Goal: Entertainment & Leisure: Consume media (video, audio)

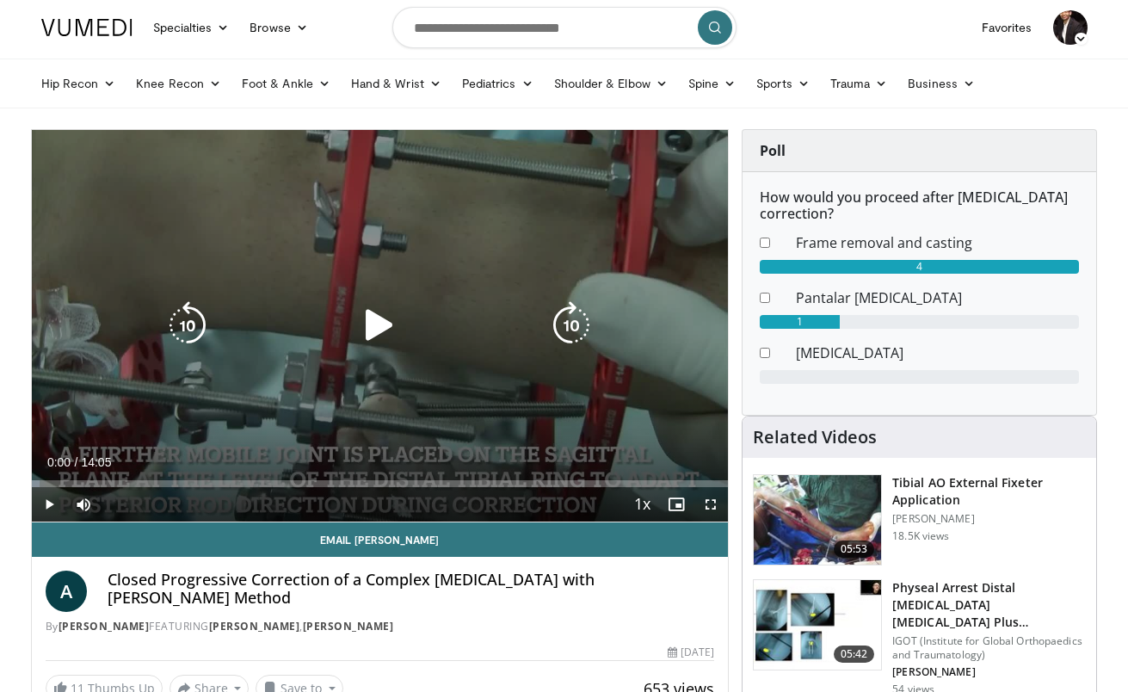
click at [388, 327] on icon "Video Player" at bounding box center [379, 325] width 48 height 48
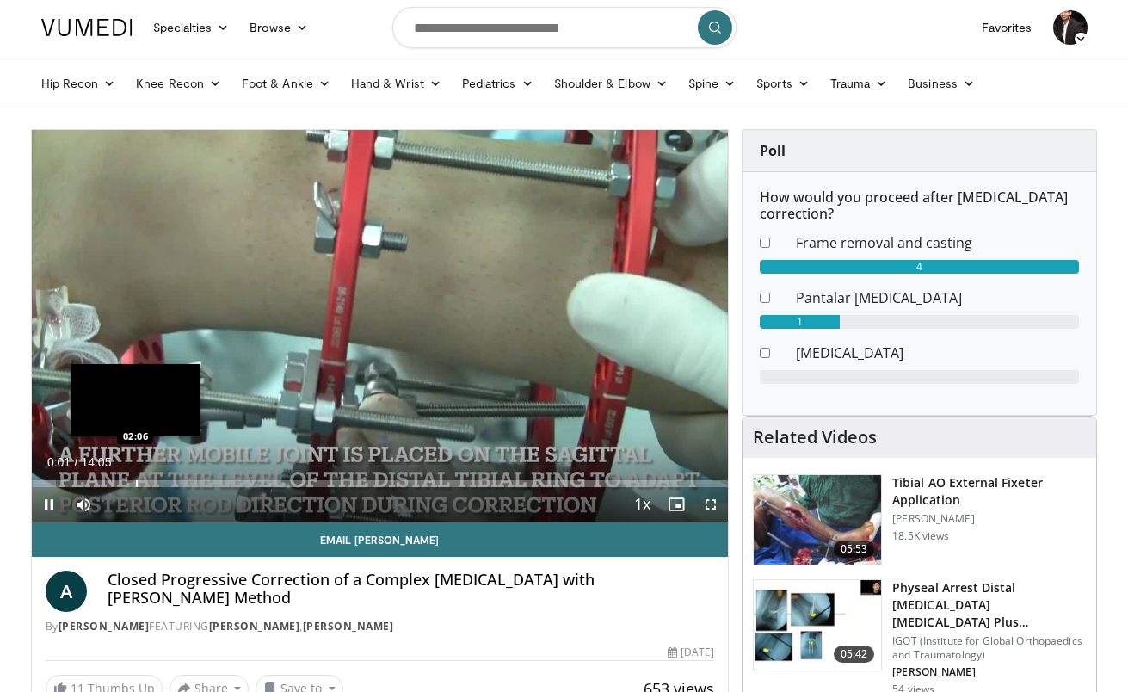
click at [136, 480] on div "Progress Bar" at bounding box center [137, 483] width 2 height 7
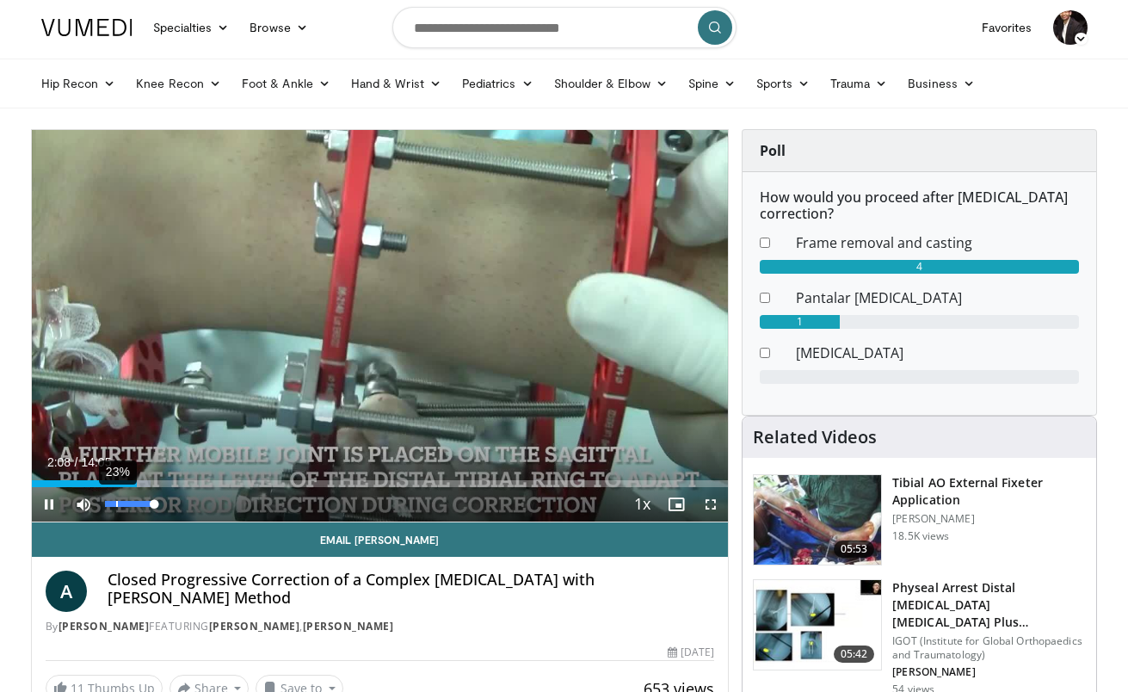
click at [117, 502] on div "23%" at bounding box center [129, 504] width 49 height 6
drag, startPoint x: 117, startPoint y: 502, endPoint x: 102, endPoint y: 502, distance: 15.5
click at [105, 502] on div "Volume Level" at bounding box center [105, 504] width 0 height 6
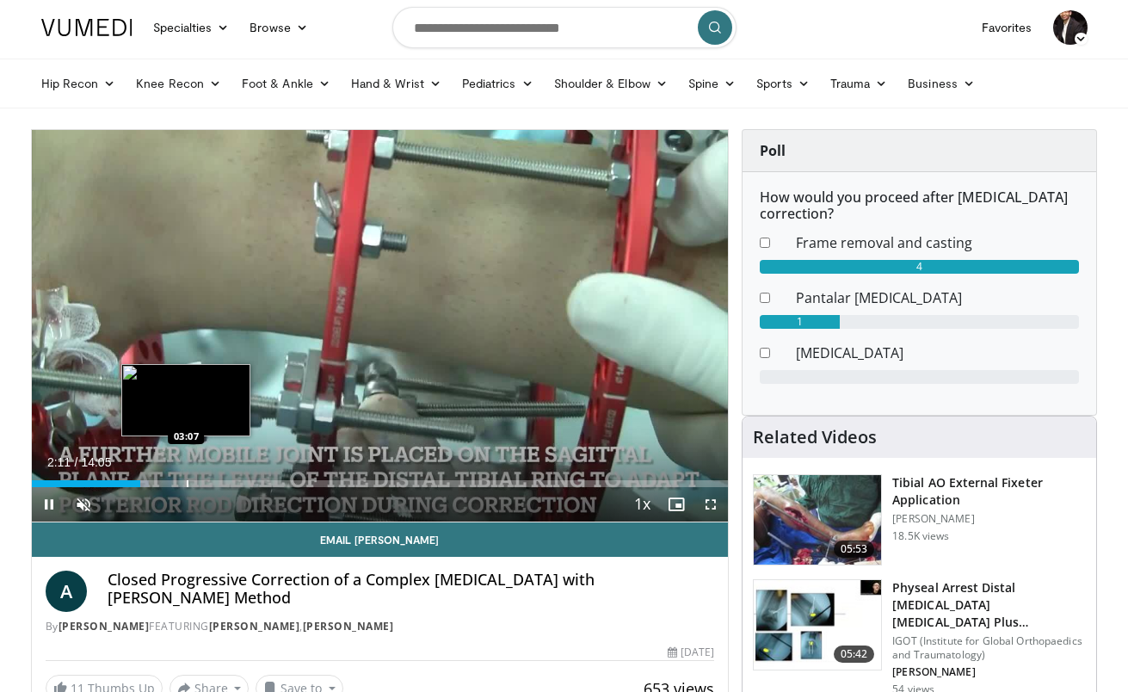
click at [187, 482] on div "Progress Bar" at bounding box center [188, 483] width 2 height 7
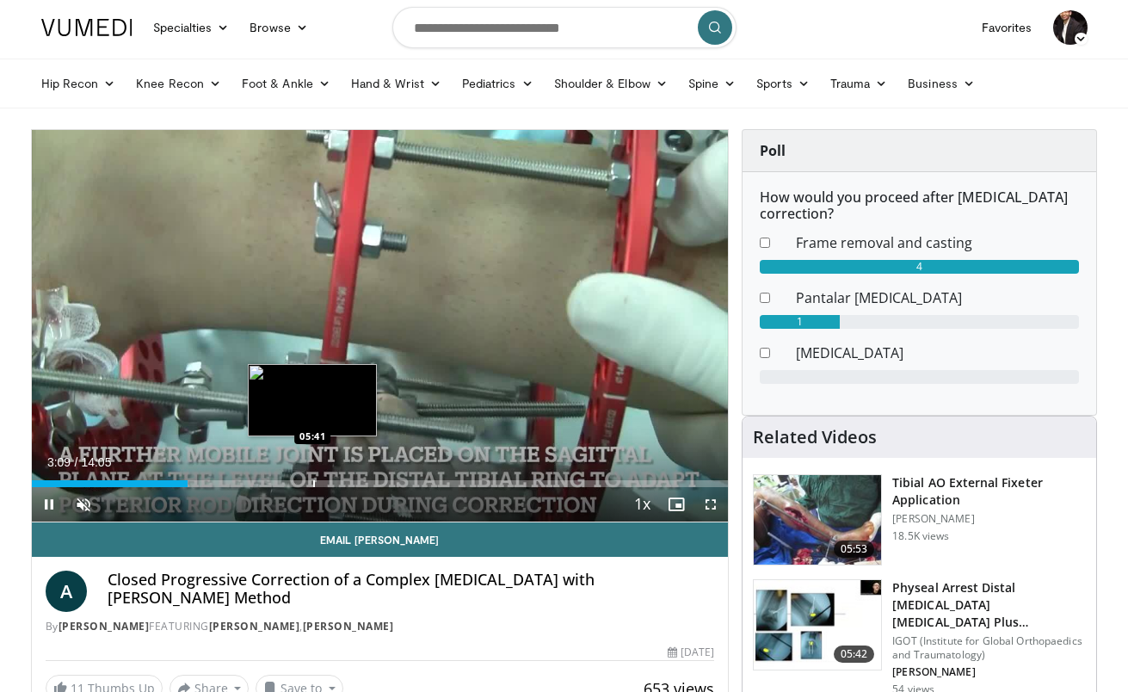
click at [312, 477] on div "Loaded : 22.49% 03:09 05:41" at bounding box center [380, 479] width 697 height 16
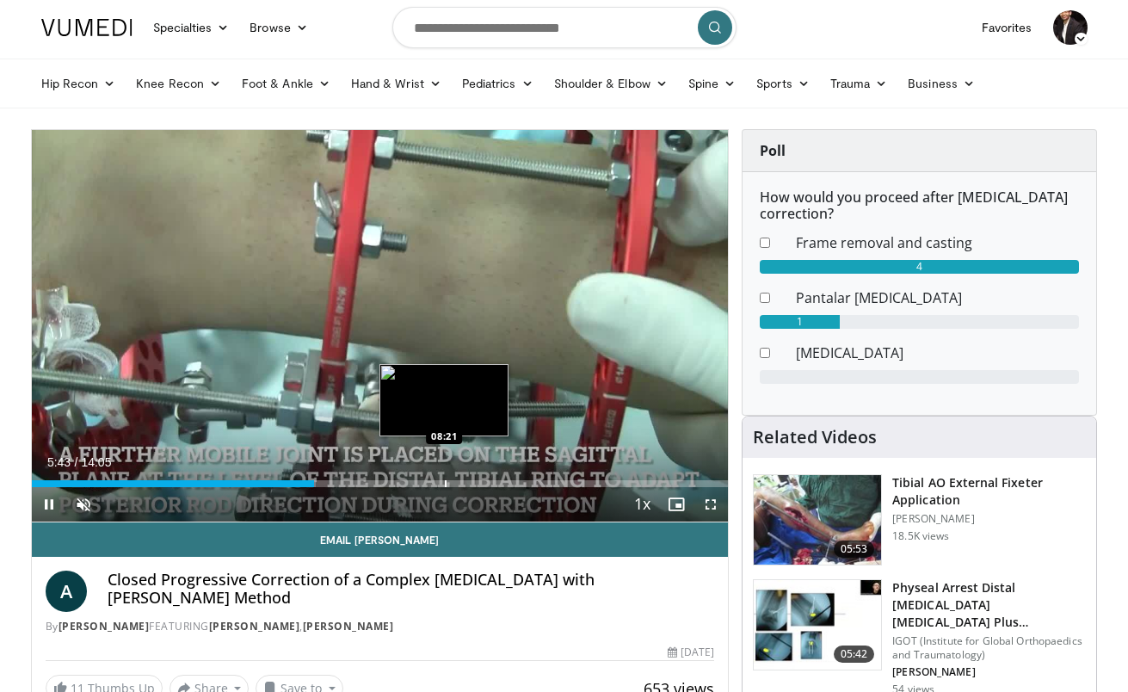
click at [444, 475] on div "Loaded : 40.78% 05:43 08:21" at bounding box center [380, 479] width 697 height 16
click at [460, 483] on div "Progress Bar" at bounding box center [461, 483] width 2 height 7
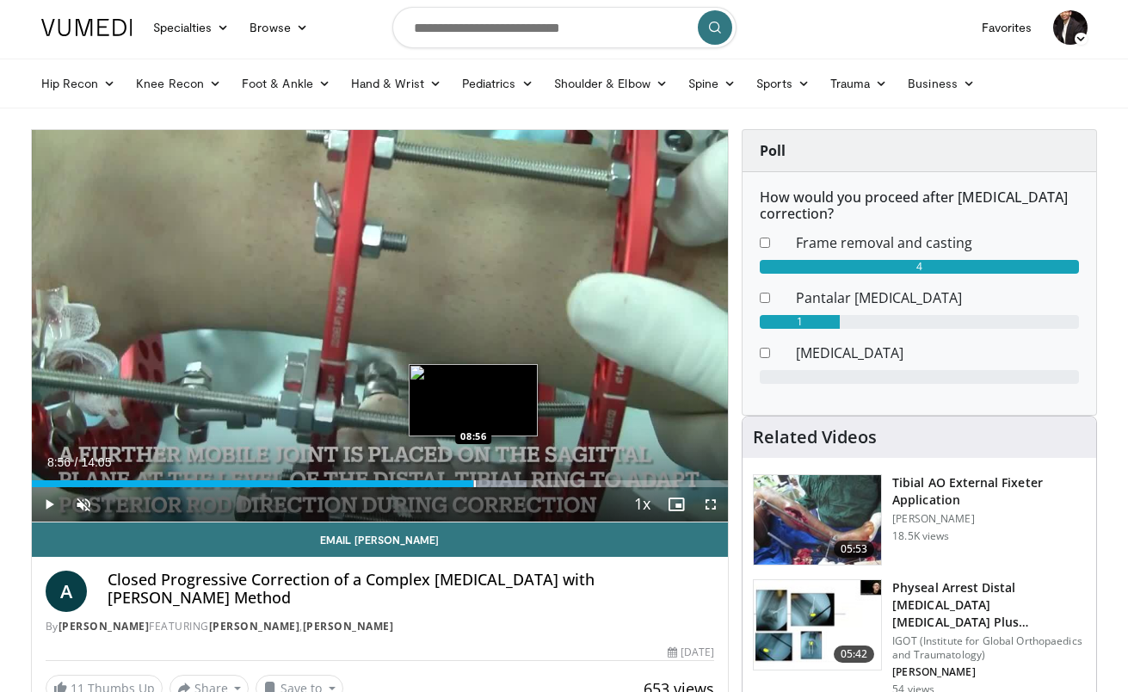
click at [474, 483] on div "Progress Bar" at bounding box center [475, 483] width 2 height 7
click at [494, 481] on div "Progress Bar" at bounding box center [495, 483] width 2 height 7
click at [508, 482] on div "Progress Bar" at bounding box center [509, 483] width 2 height 7
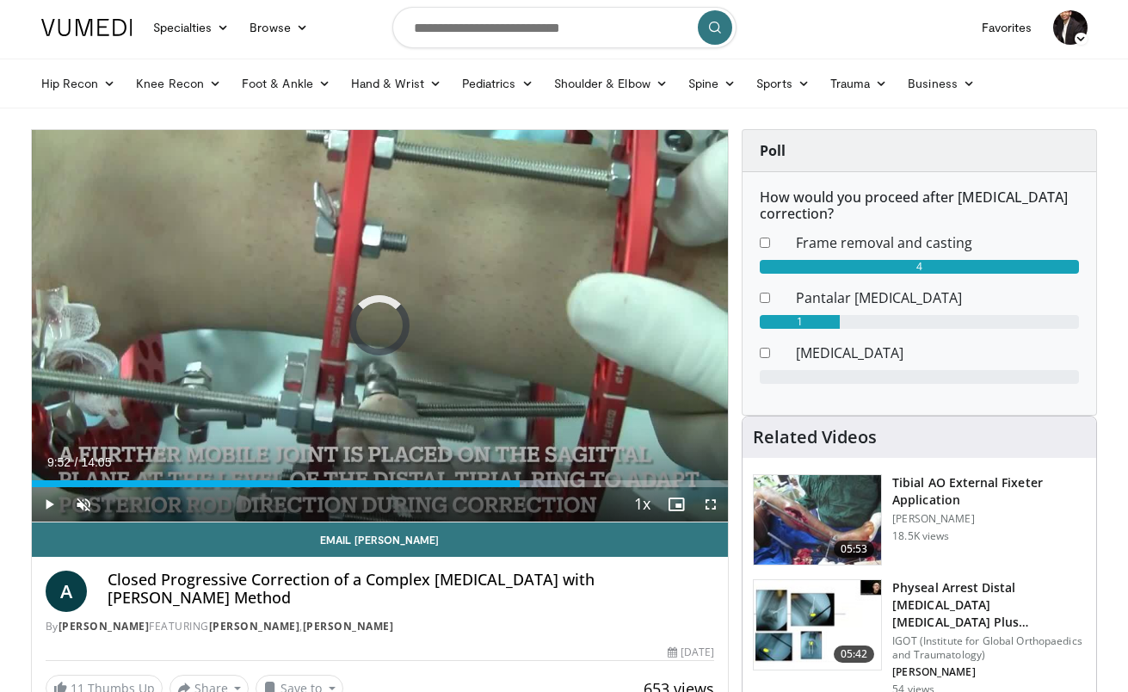
click at [521, 482] on div "Progress Bar" at bounding box center [522, 483] width 2 height 7
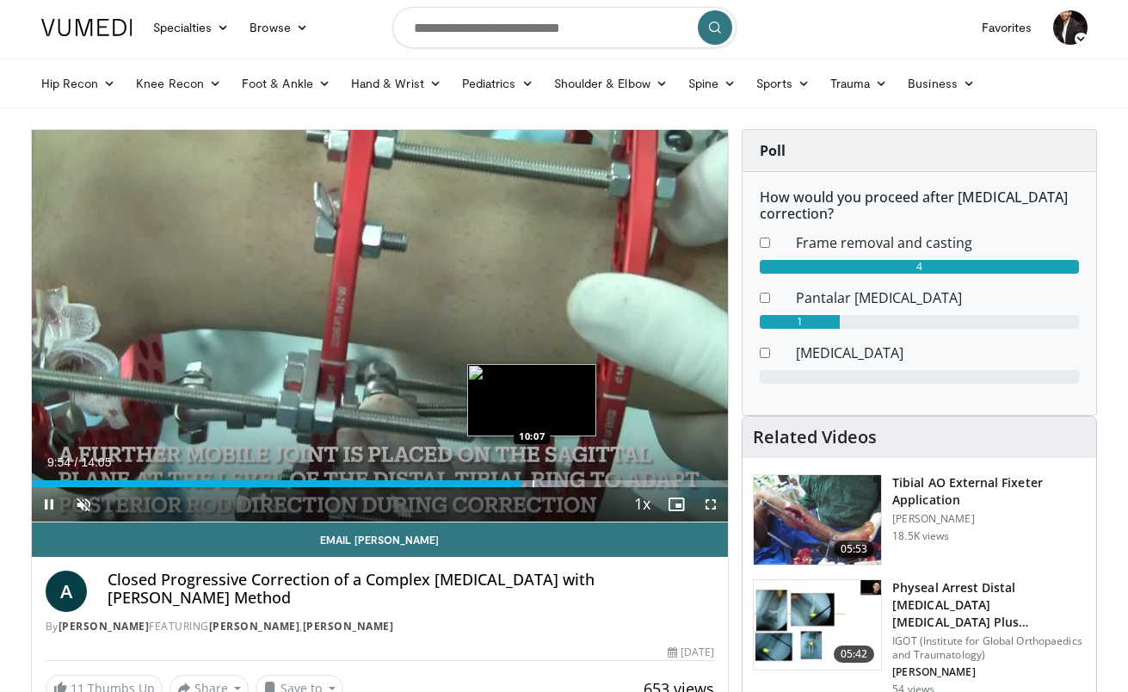
click at [533, 483] on div "Progress Bar" at bounding box center [534, 483] width 2 height 7
click at [549, 483] on div "Progress Bar" at bounding box center [548, 483] width 2 height 7
click at [558, 483] on div "Progress Bar" at bounding box center [559, 483] width 2 height 7
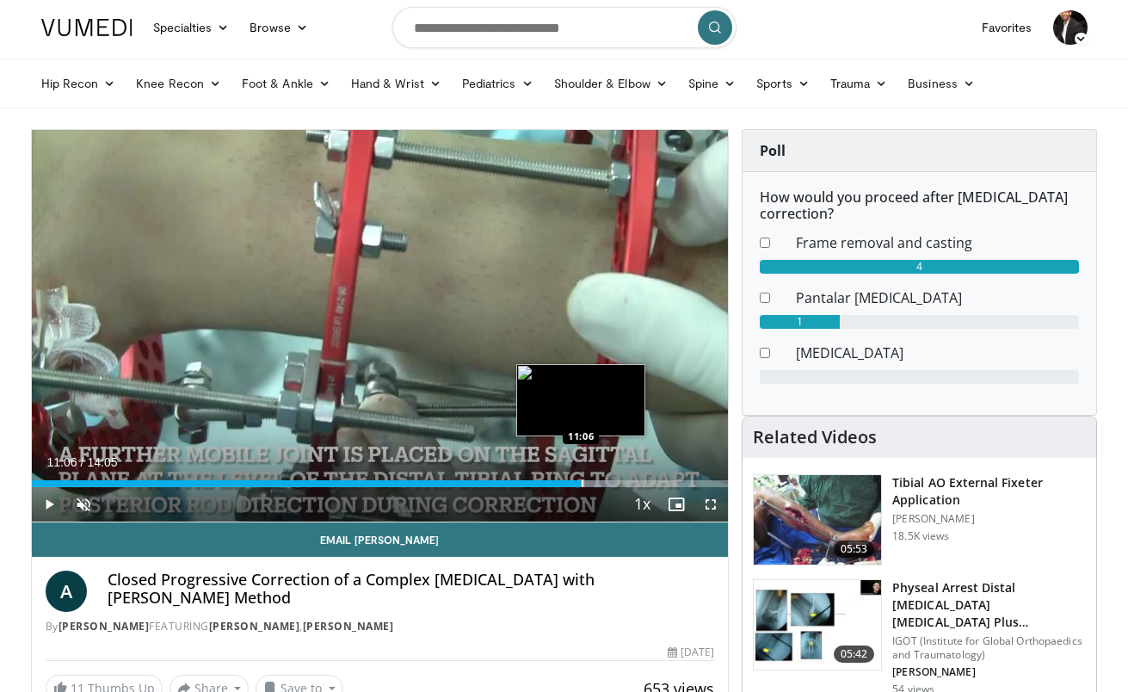
click at [582, 482] on div "Progress Bar" at bounding box center [583, 483] width 2 height 7
click at [601, 482] on div "Progress Bar" at bounding box center [602, 483] width 2 height 7
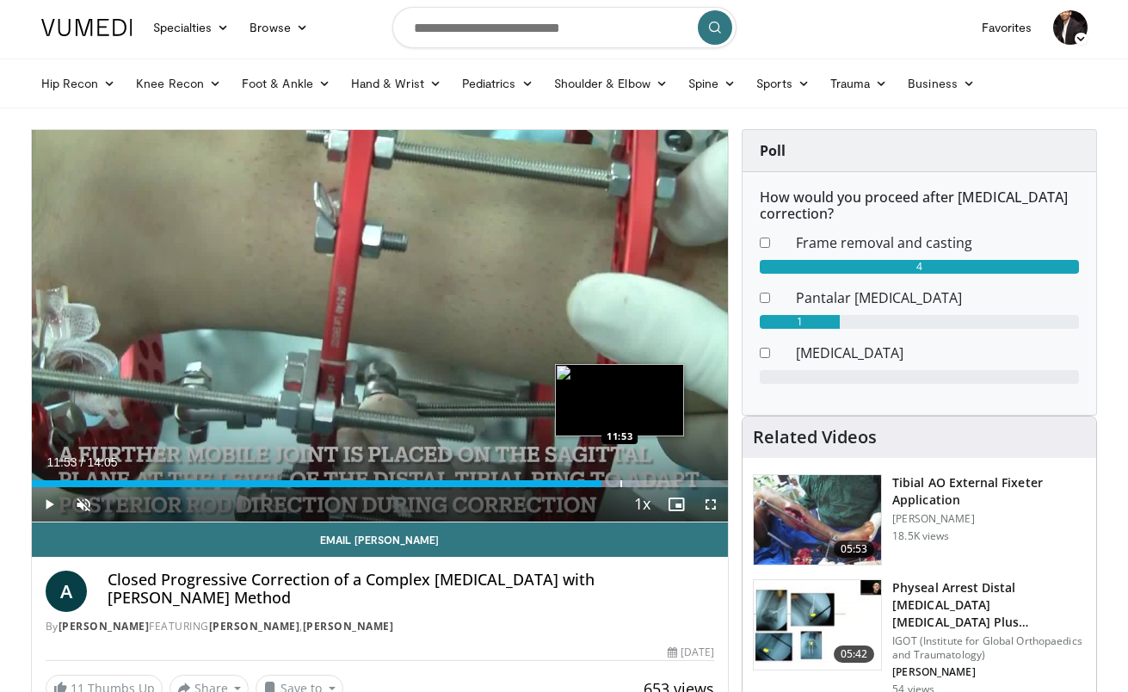
click at [620, 482] on div "Progress Bar" at bounding box center [621, 483] width 2 height 7
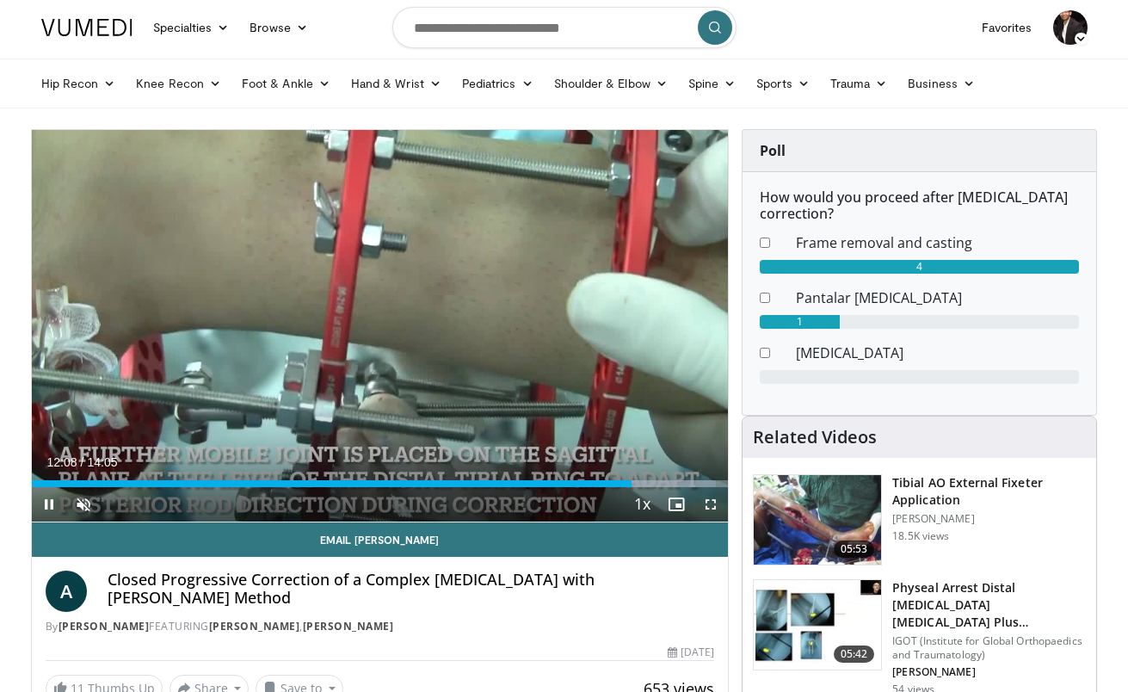
click at [706, 505] on span "Video Player" at bounding box center [710, 504] width 34 height 34
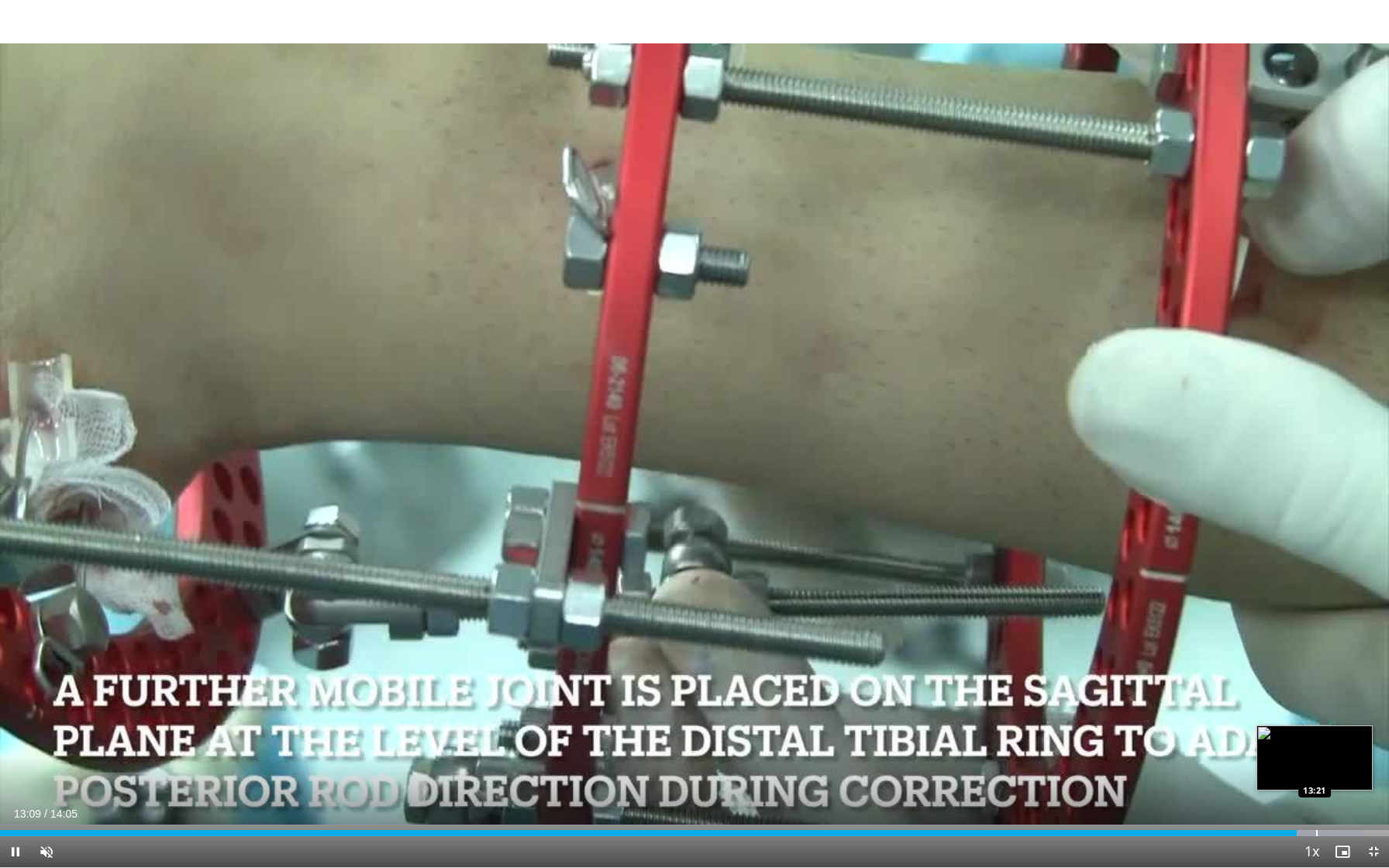
click at [1015, 622] on div "Progress Bar" at bounding box center [1317, 832] width 2 height 6
click at [1015, 622] on div "Progress Bar" at bounding box center [1319, 832] width 2 height 6
click at [1015, 622] on div "Progress Bar" at bounding box center [1327, 832] width 2 height 6
click at [1015, 622] on div "Progress Bar" at bounding box center [1339, 832] width 2 height 6
click at [1015, 622] on div "Progress Bar" at bounding box center [1348, 832] width 2 height 6
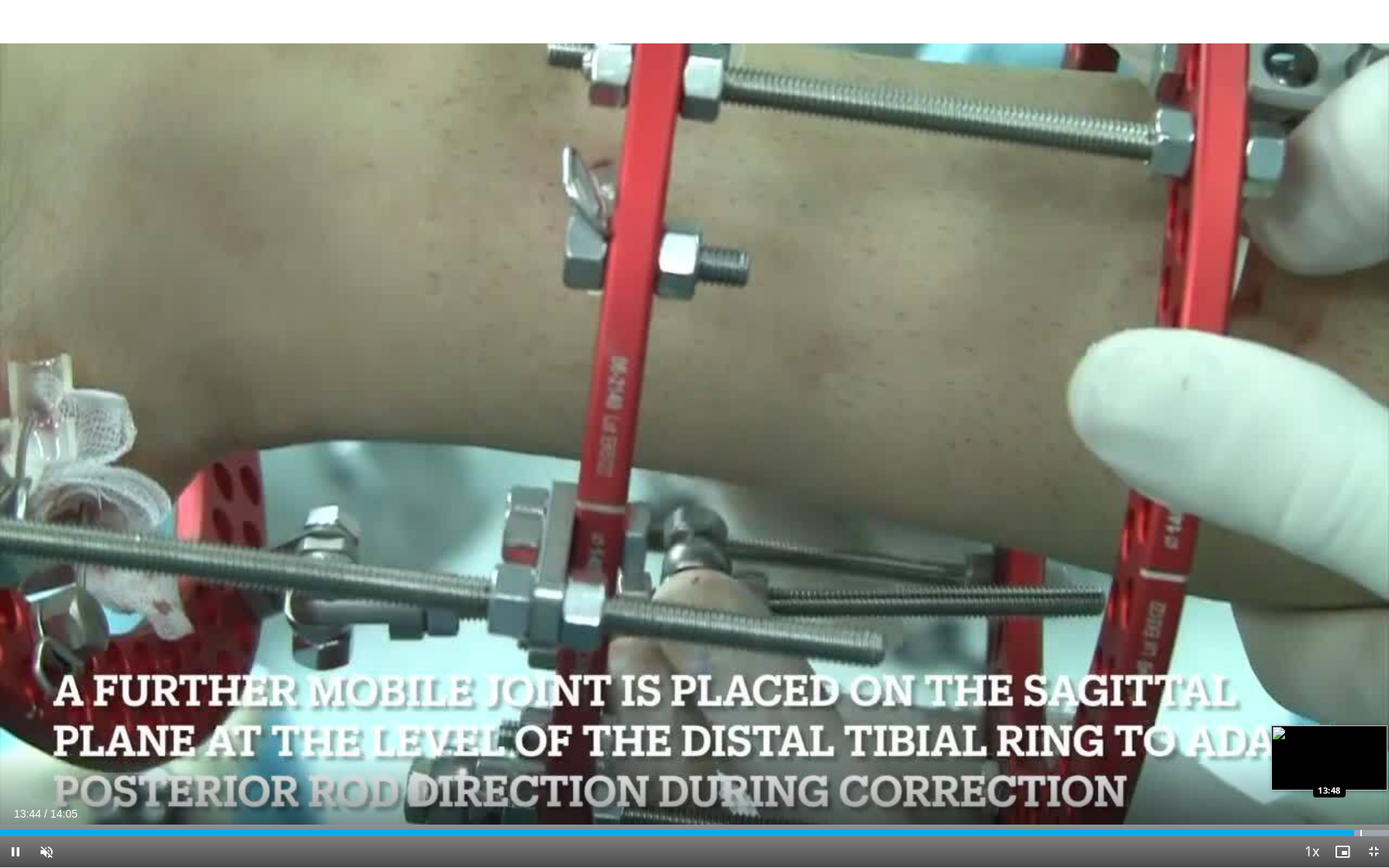
click at [1015, 622] on div "Loaded : 99.99% 13:44 13:48" at bounding box center [694, 828] width 1389 height 14
click at [1015, 622] on div "Loaded : 99.99% 13:48 13:48" at bounding box center [694, 828] width 1389 height 14
click at [1015, 622] on div "Progress Bar" at bounding box center [1381, 832] width 2 height 6
click at [1015, 622] on span "Video Player" at bounding box center [1373, 851] width 31 height 31
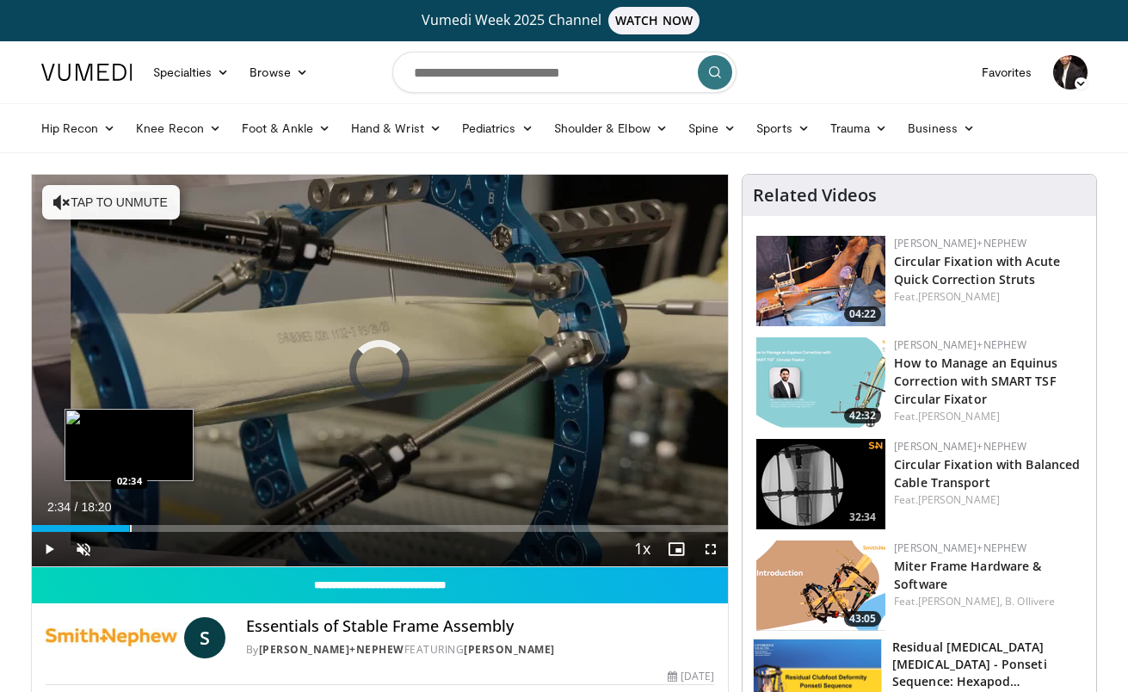
click at [130, 527] on div "Progress Bar" at bounding box center [131, 528] width 2 height 7
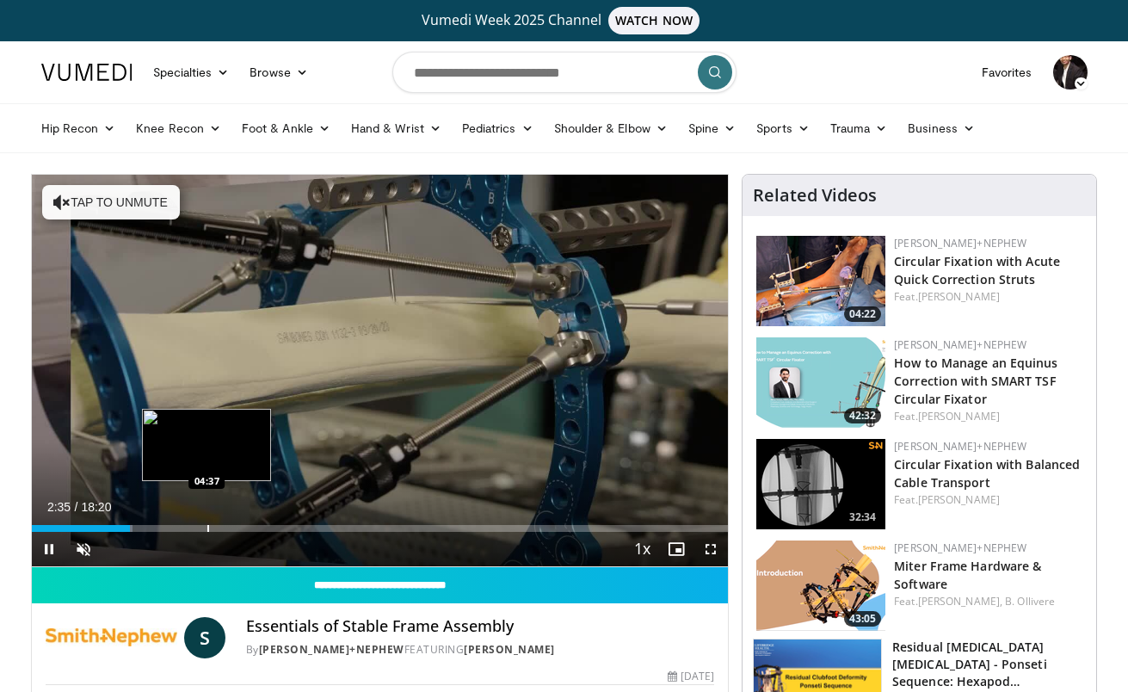
click at [207, 531] on div "Progress Bar" at bounding box center [208, 528] width 2 height 7
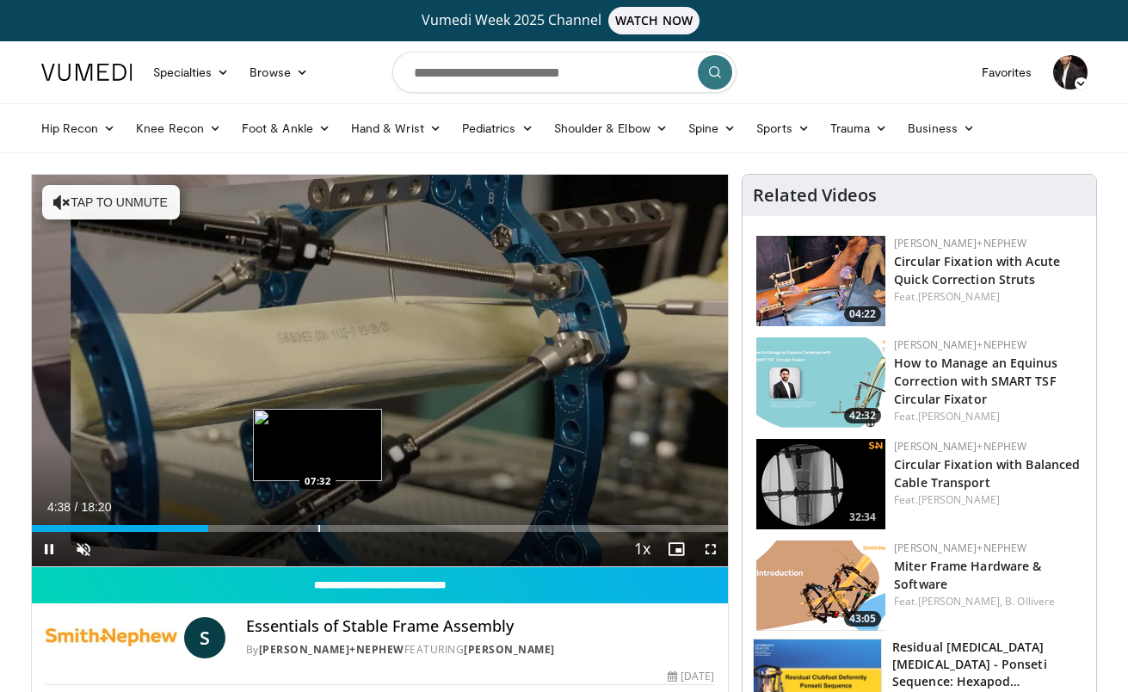
click at [318, 527] on div "Progress Bar" at bounding box center [319, 528] width 2 height 7
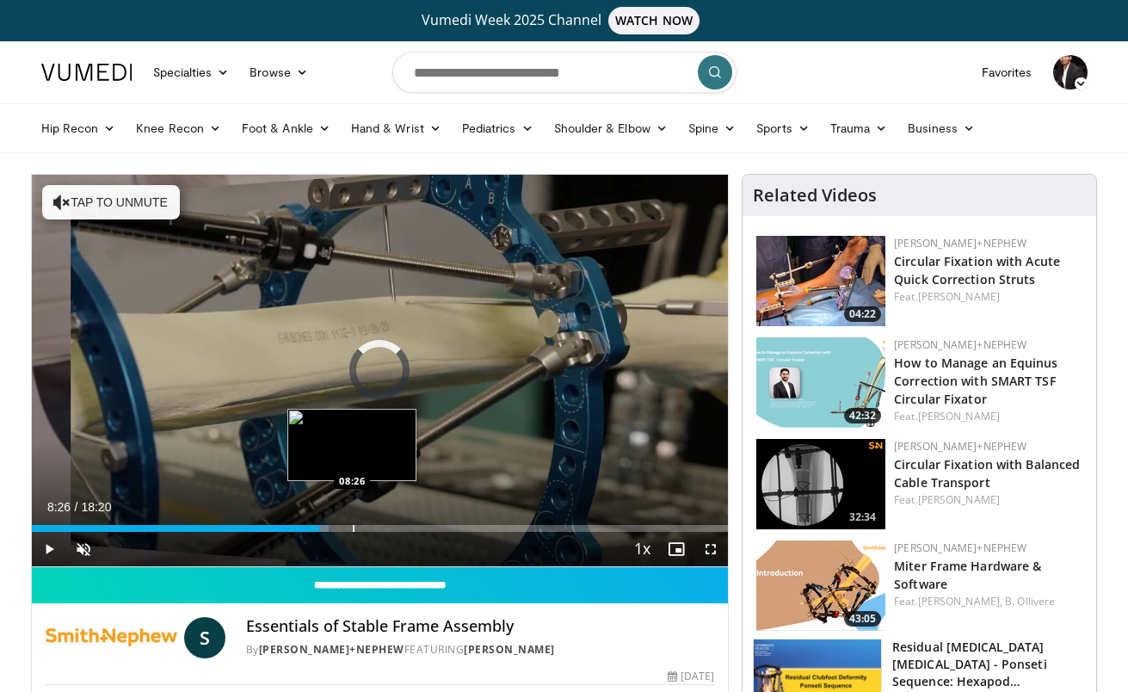
click at [353, 527] on div "Progress Bar" at bounding box center [354, 528] width 2 height 7
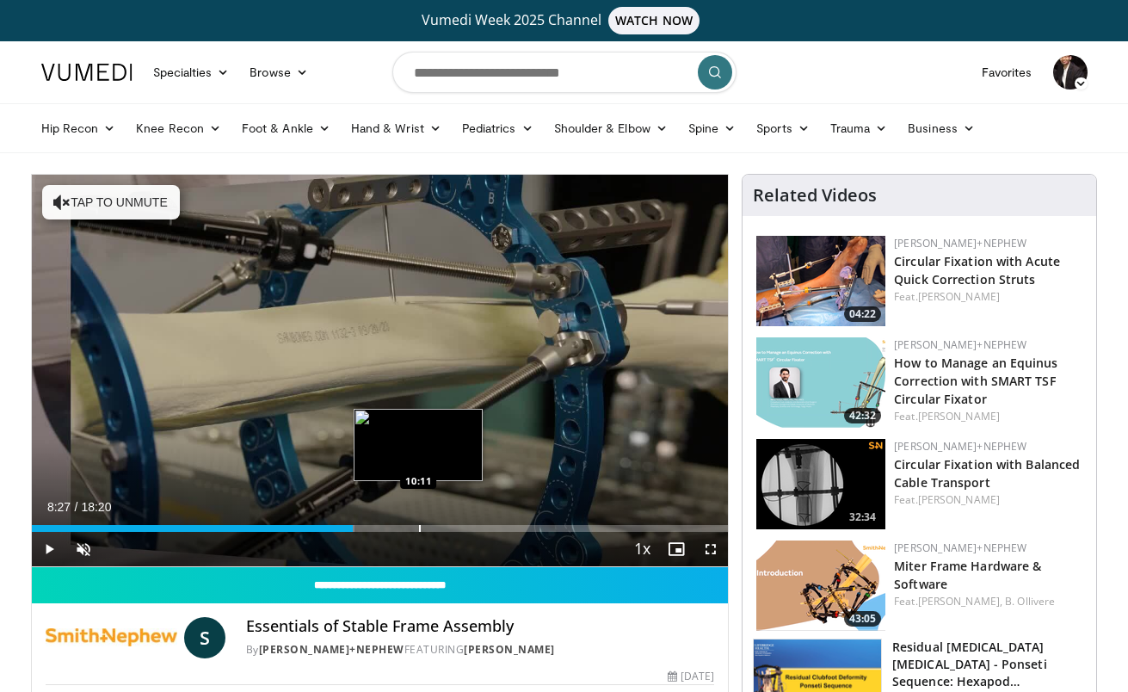
click at [419, 526] on div "Progress Bar" at bounding box center [420, 528] width 2 height 7
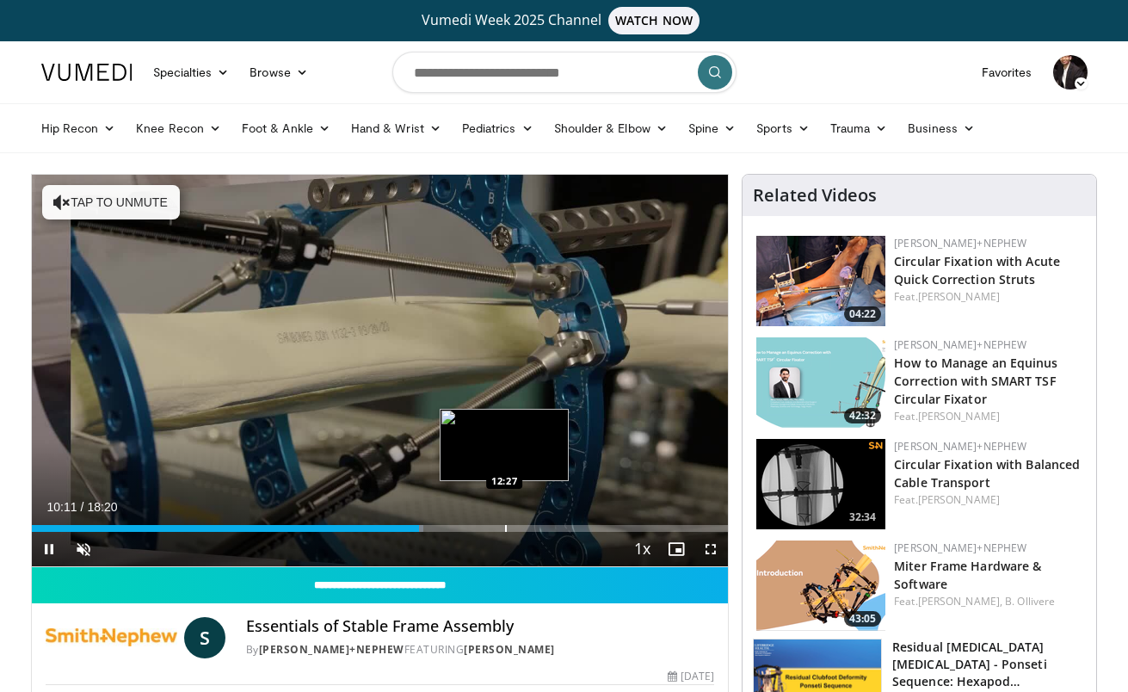
click at [504, 523] on div "Loaded : 56.31% 10:11 12:27" at bounding box center [380, 523] width 697 height 16
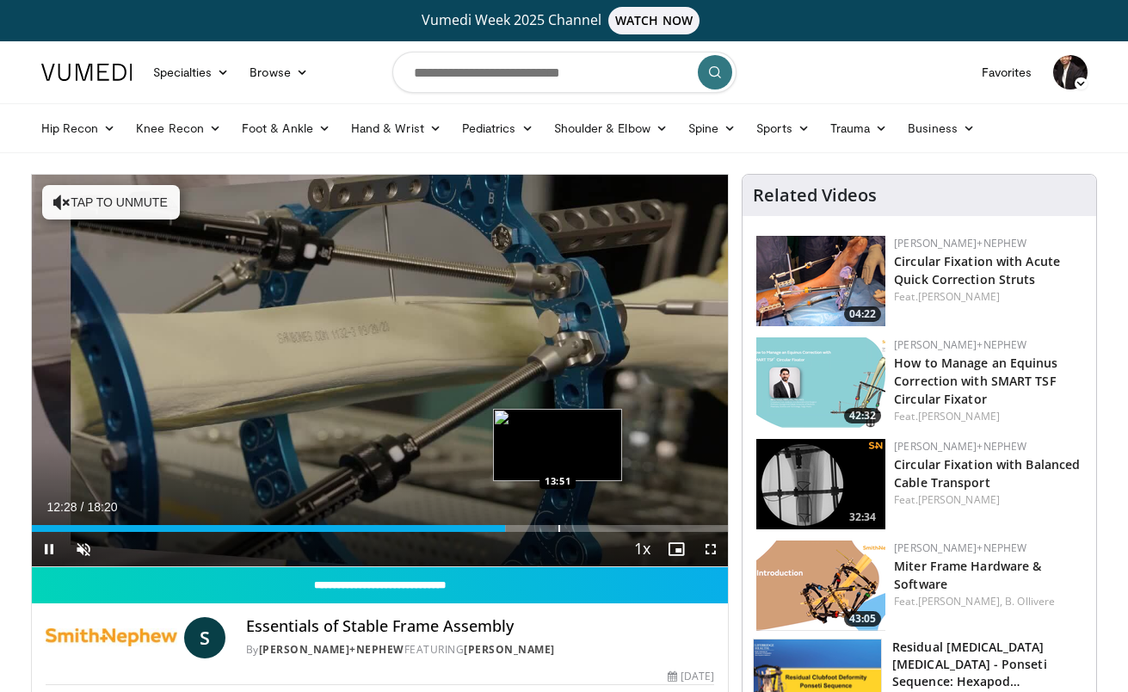
click at [558, 522] on div "Loaded : 68.12% 12:28 13:51" at bounding box center [380, 523] width 697 height 16
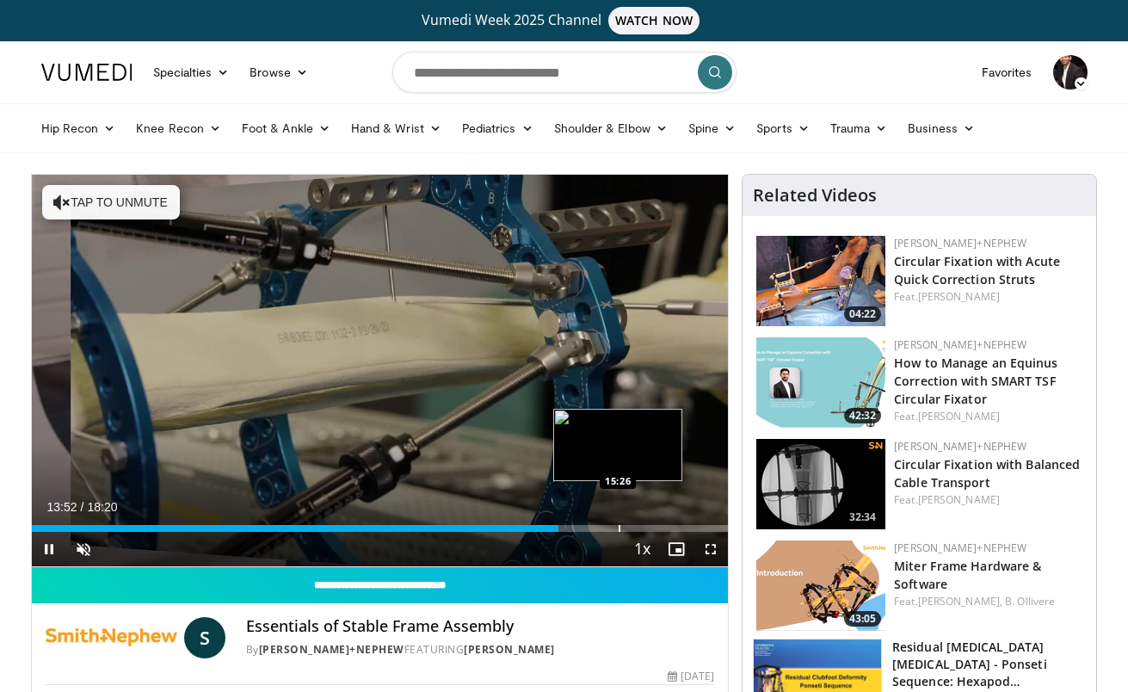
click at [619, 527] on div "Progress Bar" at bounding box center [620, 528] width 2 height 7
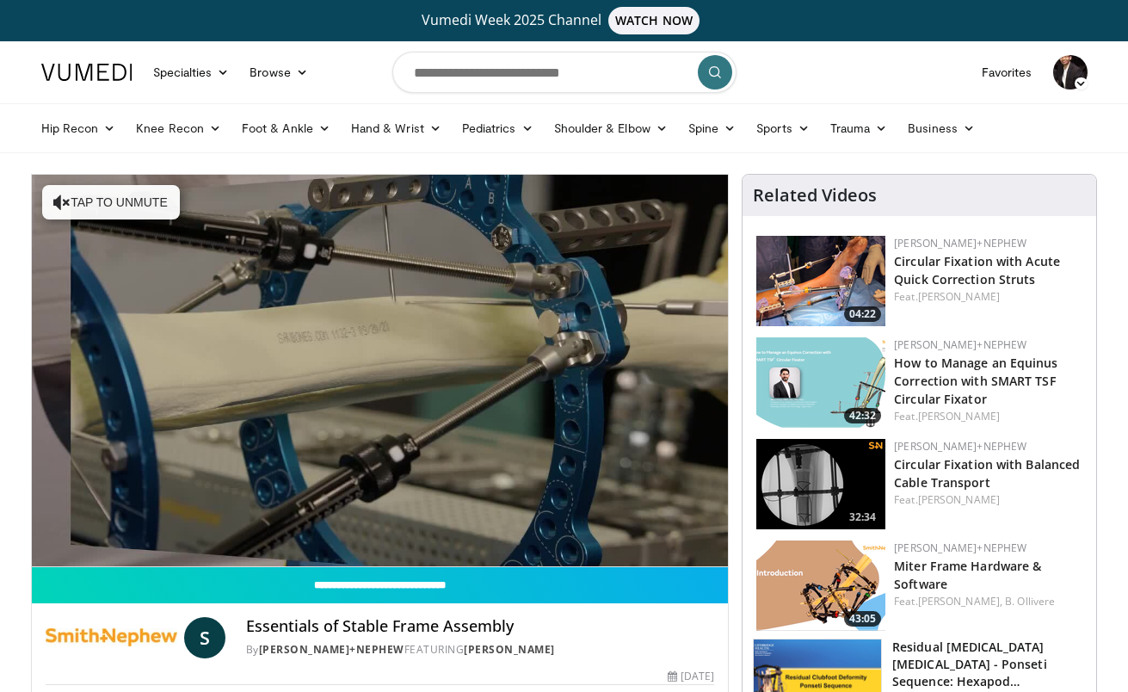
click at [804, 296] on img at bounding box center [820, 281] width 129 height 90
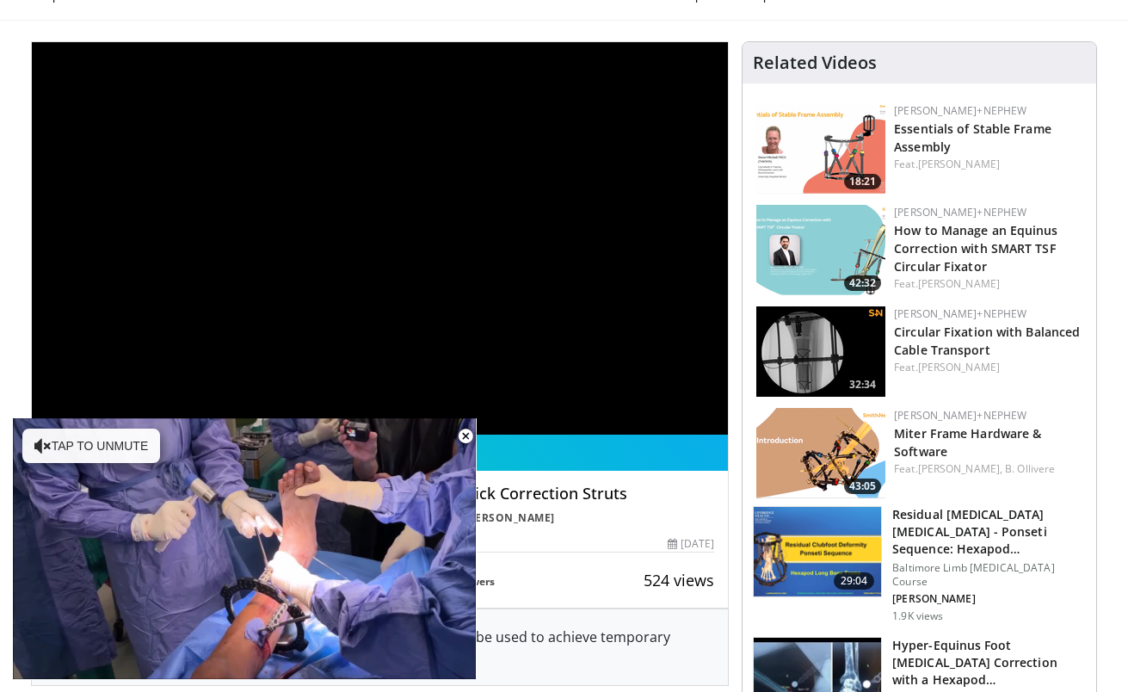
scroll to position [445, 0]
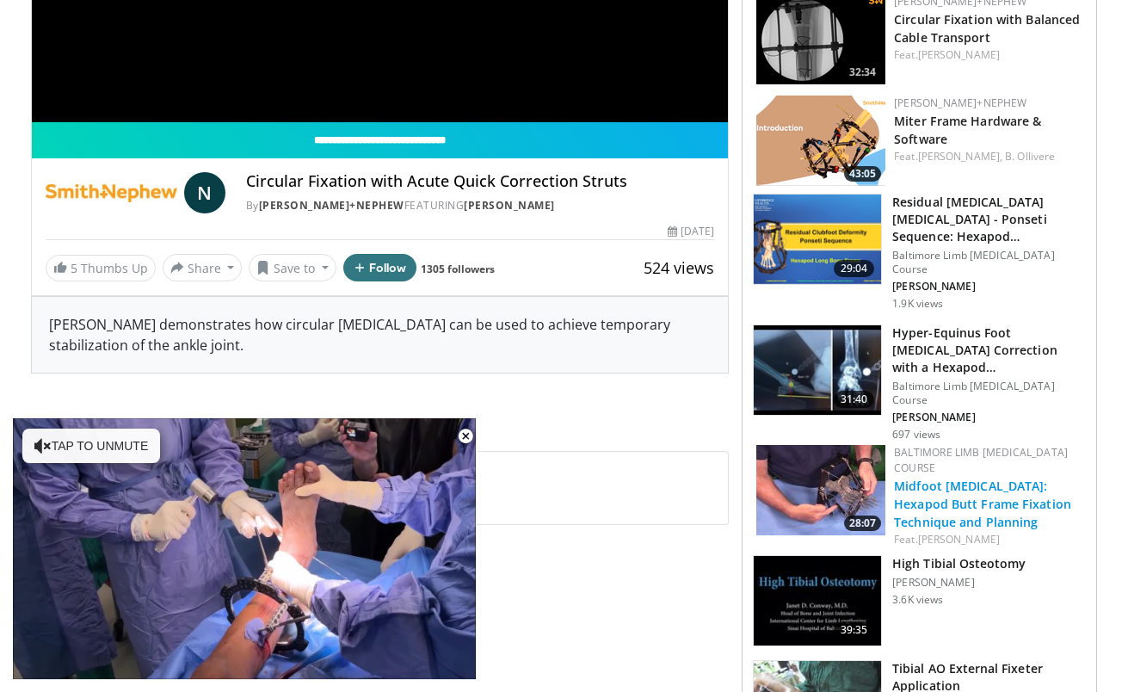
click at [928, 478] on link "Midfoot [MEDICAL_DATA]: Hexapod Butt Frame Fixation Technique and Planning" at bounding box center [982, 504] width 177 height 52
